Goal: Task Accomplishment & Management: Manage account settings

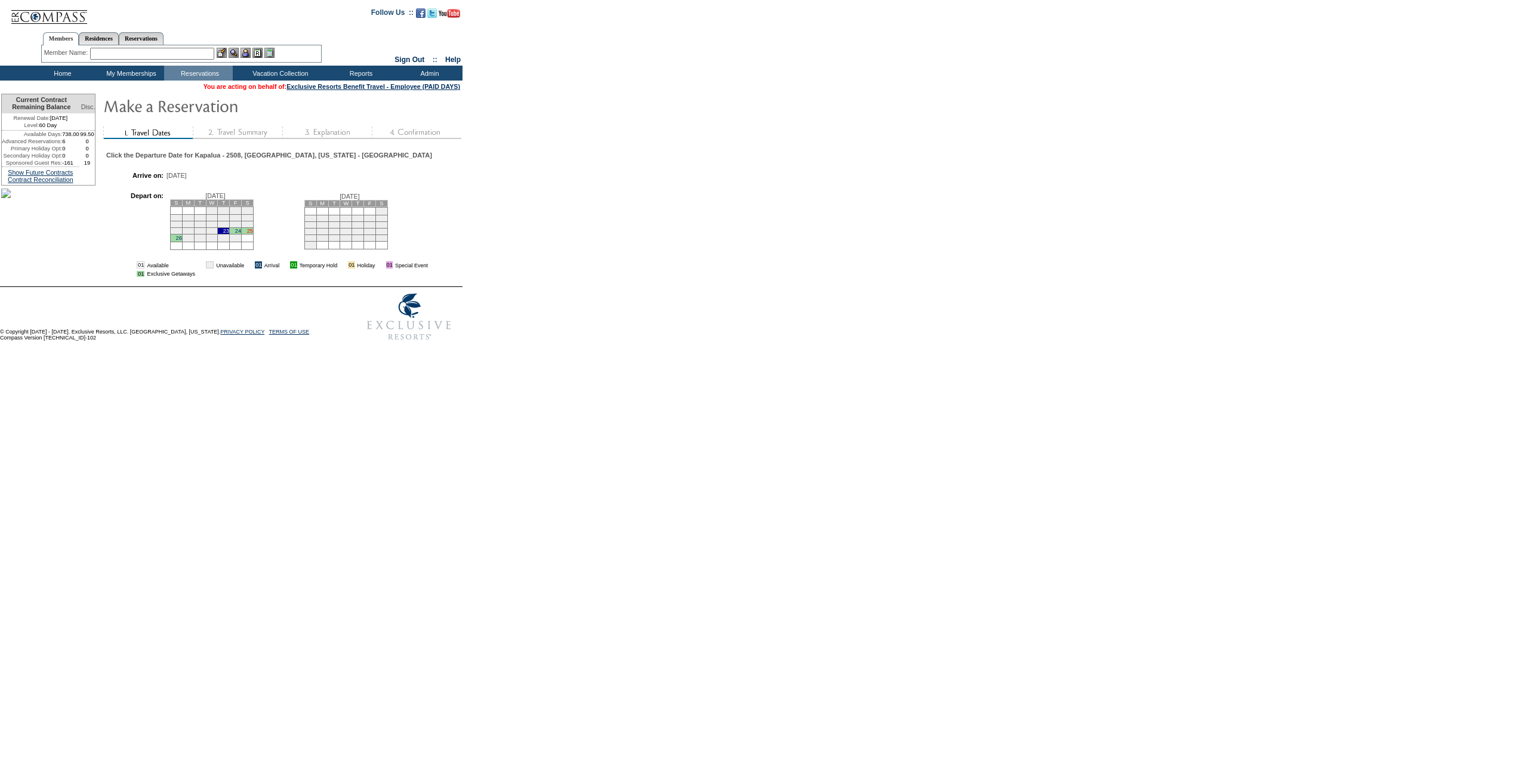
click at [253, 234] on link "25" at bounding box center [250, 231] width 6 height 6
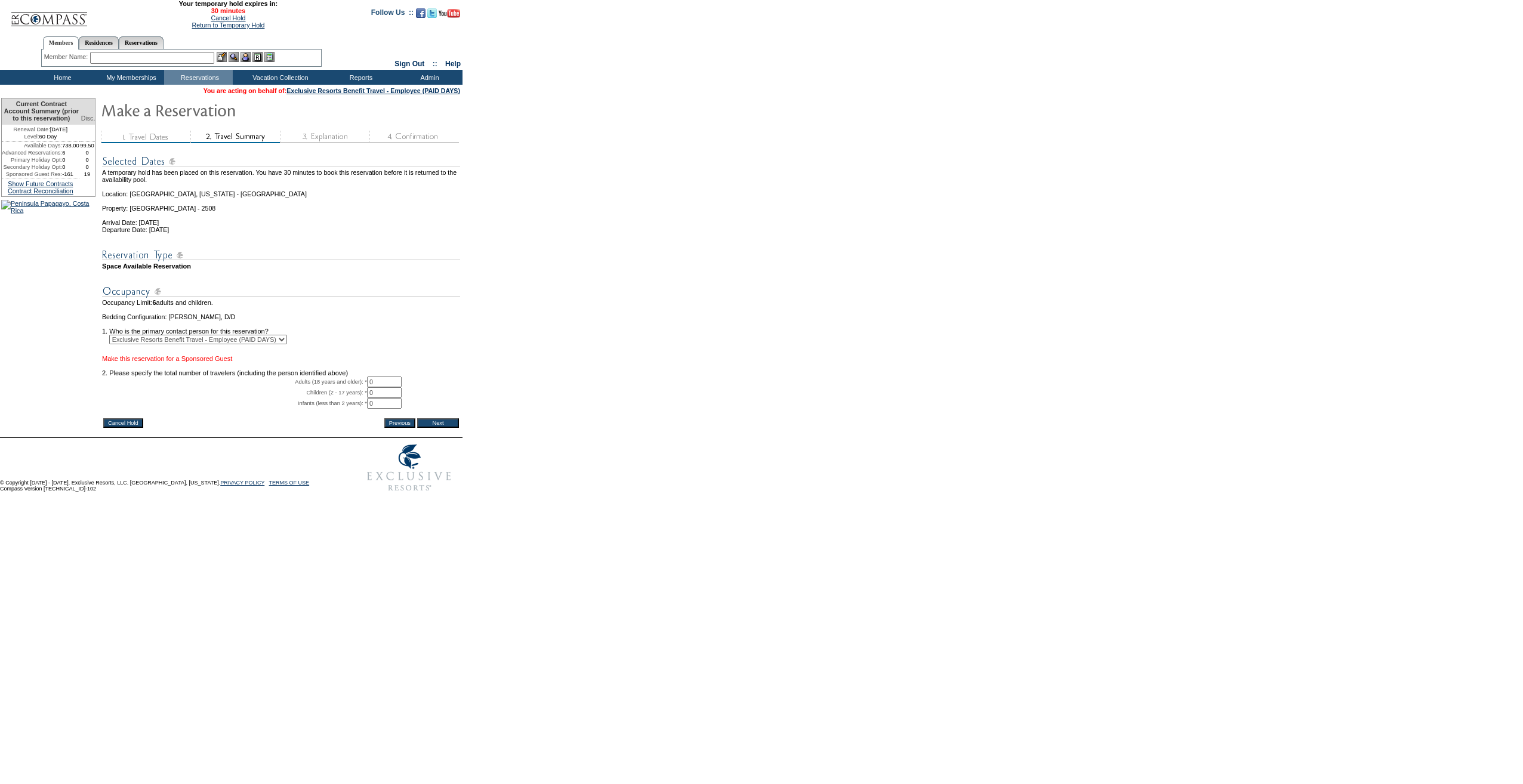
click at [232, 362] on link "Make this reservation for a Sponsored Guest" at bounding box center [167, 358] width 130 height 7
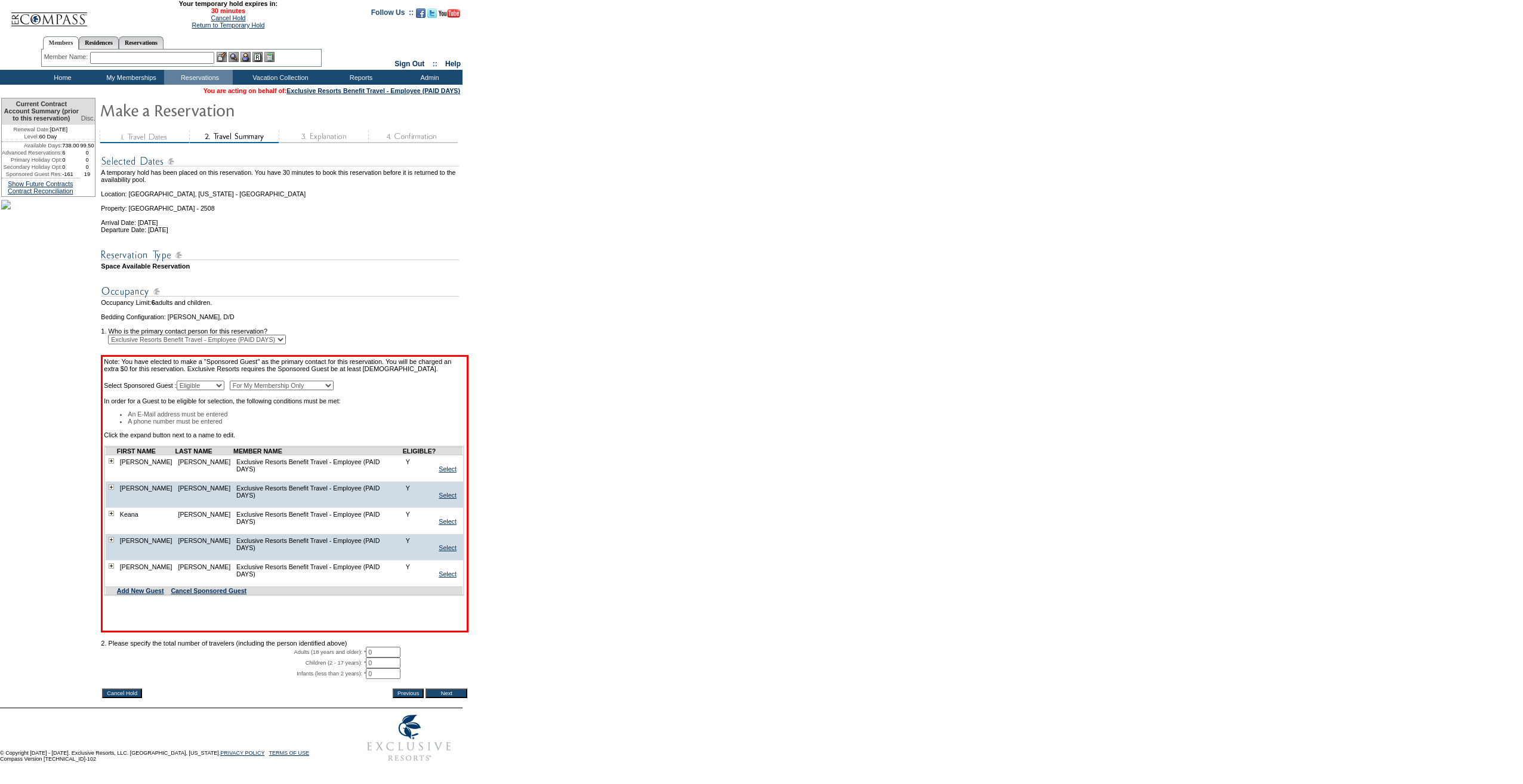
click at [261, 390] on select "For My Membership Only For All Members In Membership" at bounding box center [282, 386] width 104 height 9
select select "For All Members In Membership"
click at [258, 390] on select "For My Membership Only For All Members In Membership" at bounding box center [282, 386] width 104 height 9
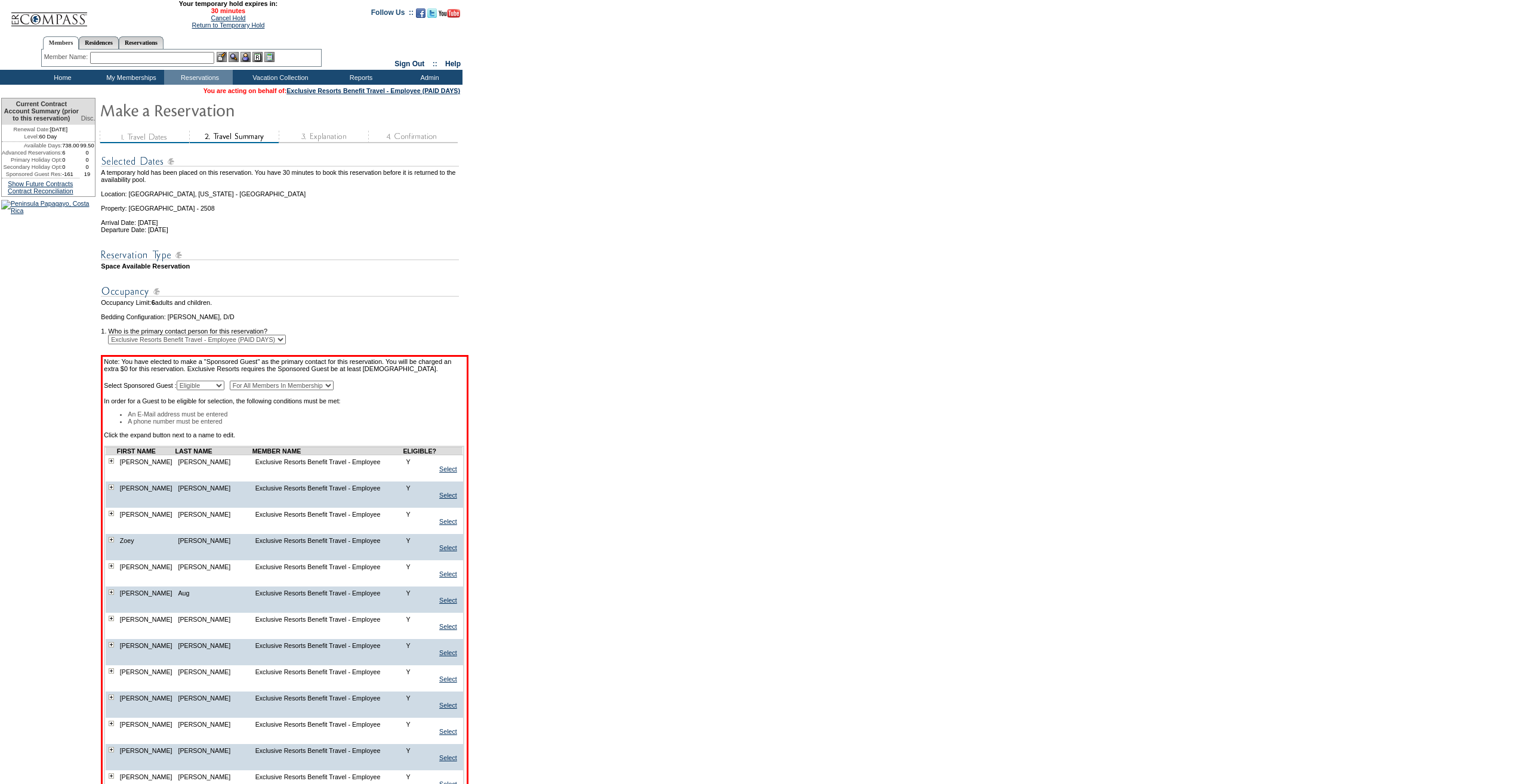
scroll to position [1527, 0]
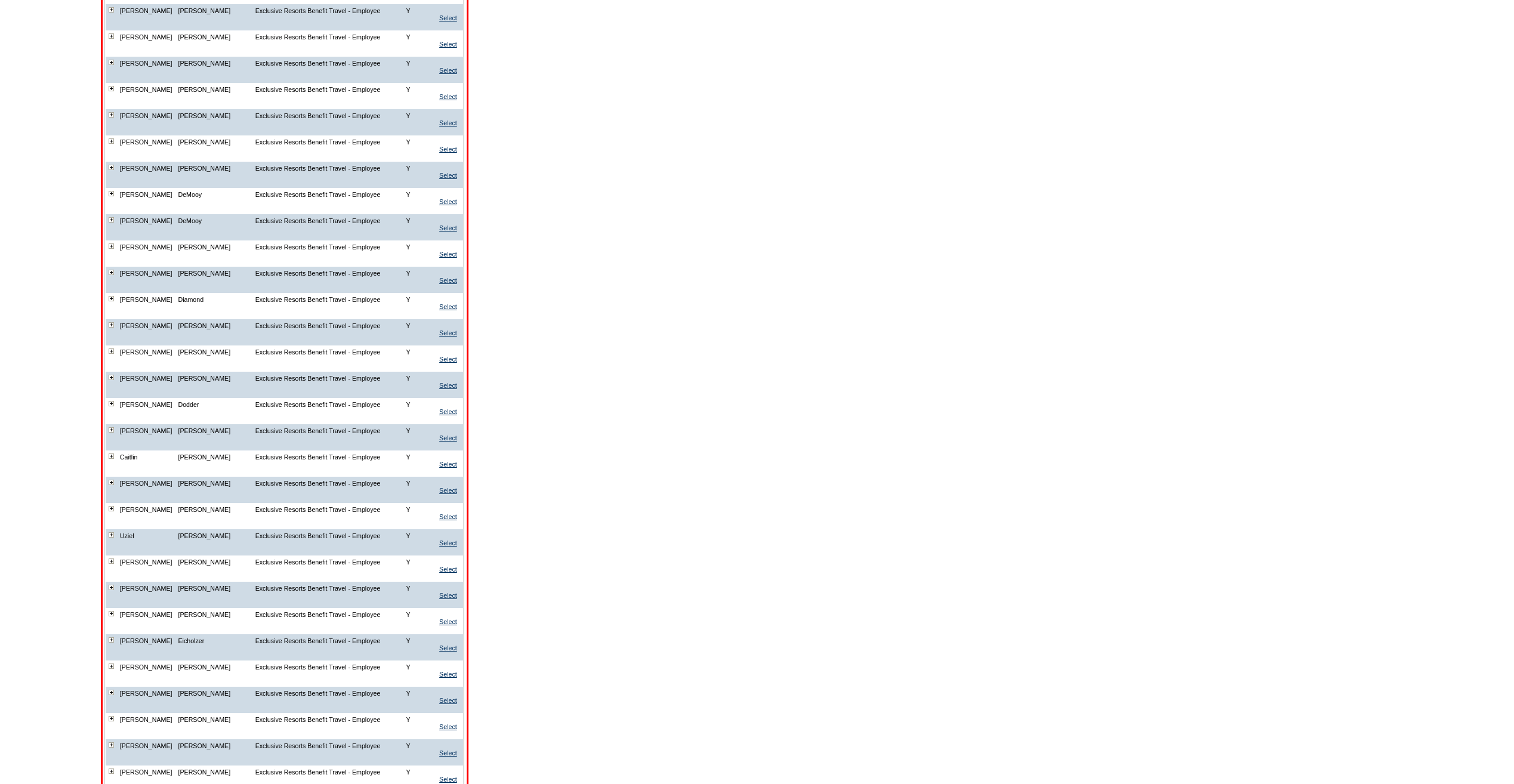
click at [114, 301] on img at bounding box center [111, 298] width 6 height 6
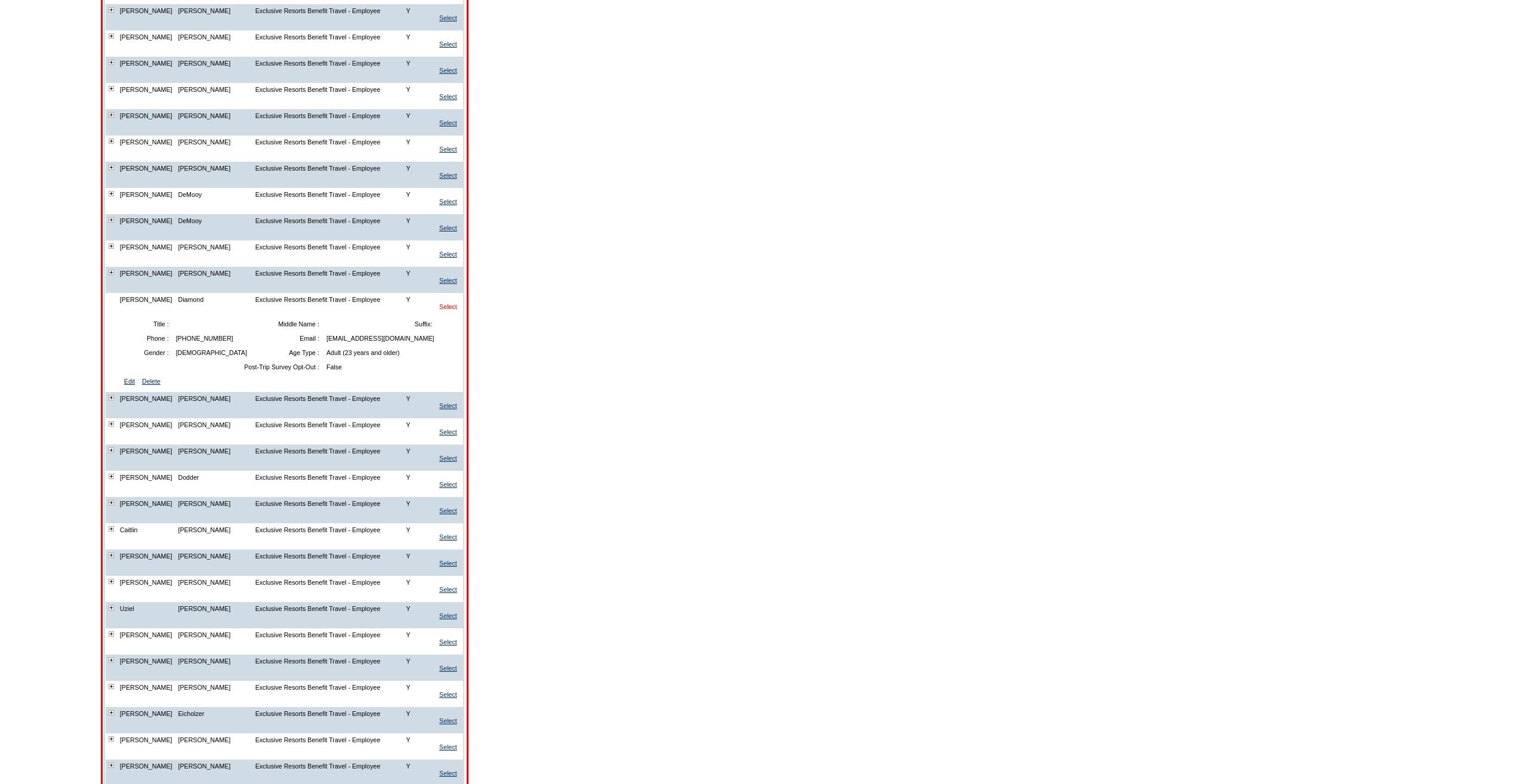
click at [451, 310] on link "Select" at bounding box center [448, 306] width 18 height 7
